Goal: Transaction & Acquisition: Register for event/course

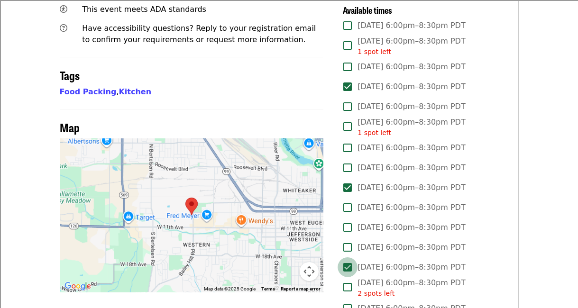
click at [496, 138] on label "[DATE] 6:00pm–8:30pm PDT" at bounding box center [420, 148] width 165 height 20
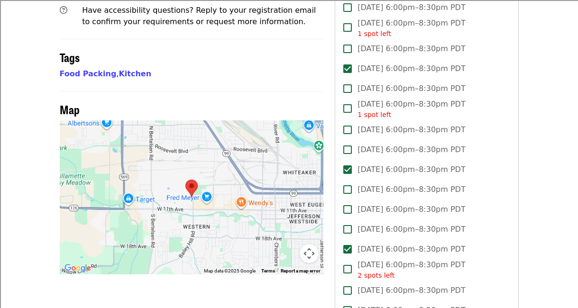
scroll to position [506, 0]
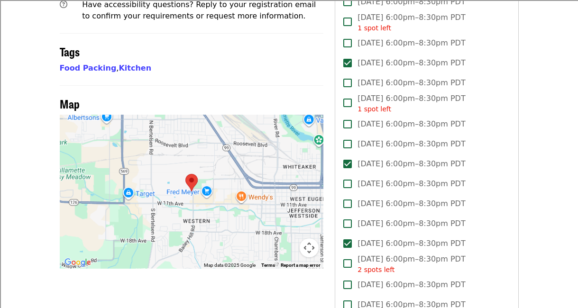
drag, startPoint x: 501, startPoint y: 155, endPoint x: 461, endPoint y: 192, distance: 54.7
click at [501, 174] on label "[DATE] 6:00pm–8:30pm PDT" at bounding box center [420, 184] width 165 height 20
click at [307, 238] on button "Map camera controls" at bounding box center [309, 247] width 19 height 19
click at [286, 191] on button "Zoom in" at bounding box center [285, 200] width 19 height 19
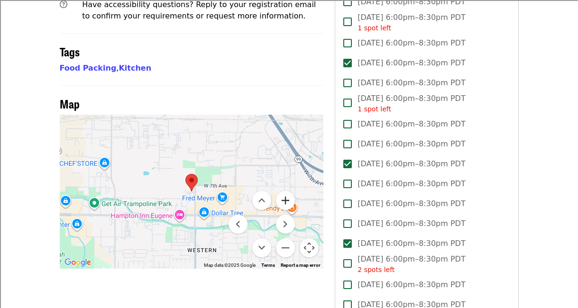
click at [286, 191] on button "Zoom in" at bounding box center [285, 200] width 19 height 19
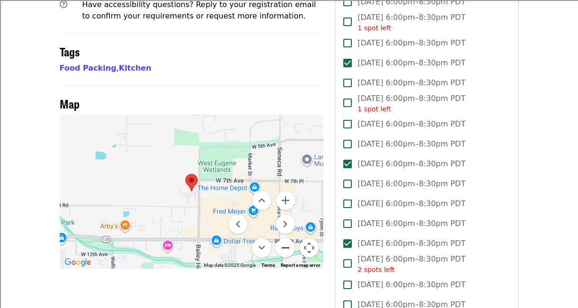
drag, startPoint x: 211, startPoint y: 123, endPoint x: 286, endPoint y: 213, distance: 116.9
click at [286, 213] on div "Keyboard shortcuts Map Data Map data ©2025 Google Map data ©2025 Google 200 m C…" at bounding box center [192, 192] width 264 height 154
click at [286, 238] on button "Zoom out" at bounding box center [285, 247] width 19 height 19
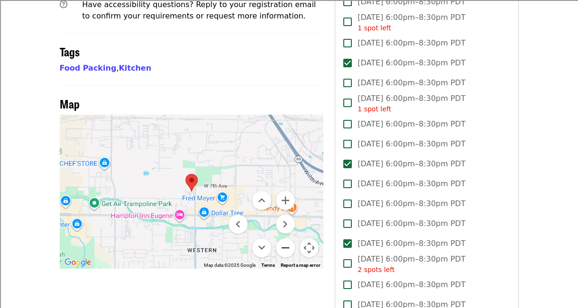
click at [286, 238] on button "Zoom out" at bounding box center [285, 247] width 19 height 19
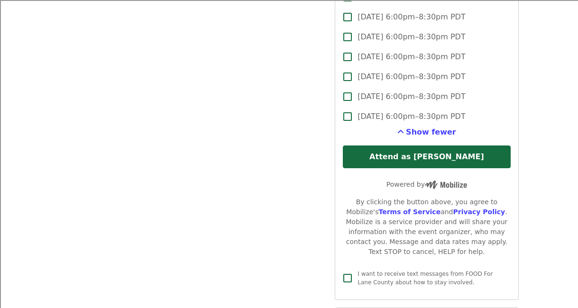
scroll to position [791, 0]
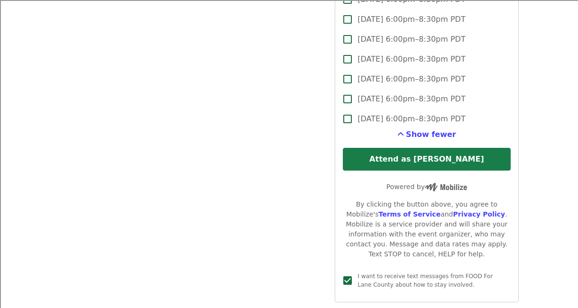
click at [428, 148] on button "Attend as [PERSON_NAME]" at bounding box center [426, 159] width 167 height 23
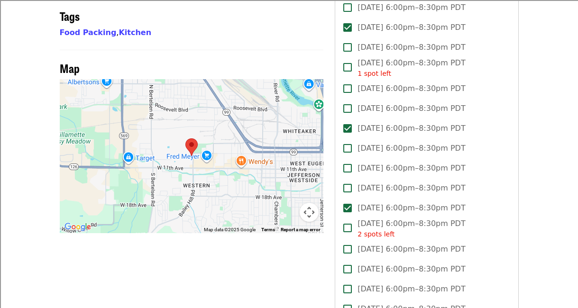
scroll to position [540, 0]
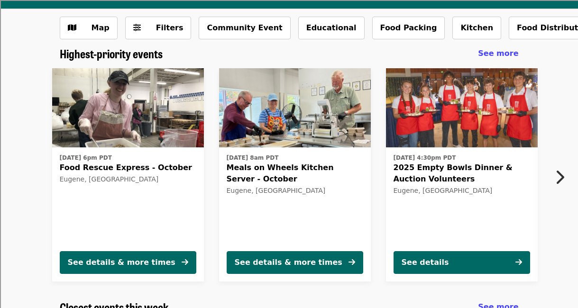
scroll to position [42, 0]
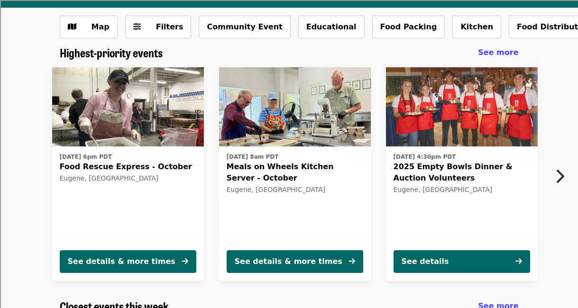
click at [171, 131] on img at bounding box center [128, 107] width 152 height 80
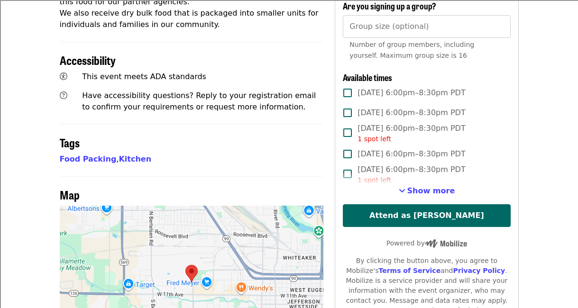
scroll to position [415, 0]
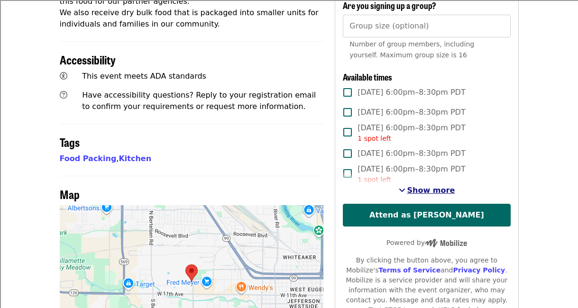
click at [404, 186] on span "See more timeslots" at bounding box center [402, 190] width 7 height 8
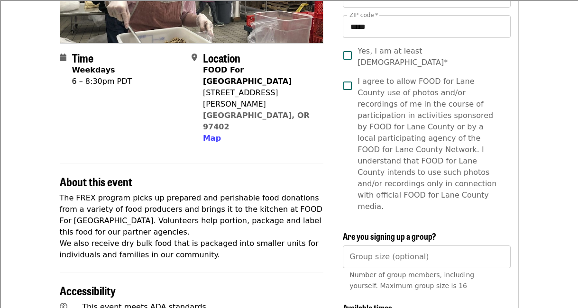
scroll to position [0, 0]
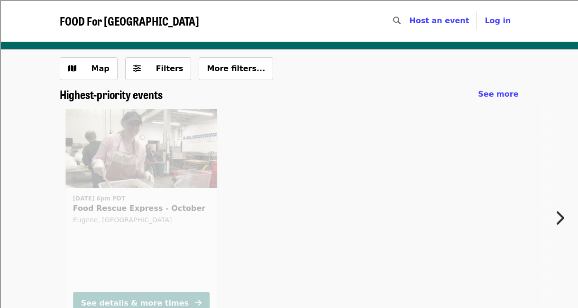
scroll to position [42, 0]
